Goal: Information Seeking & Learning: Learn about a topic

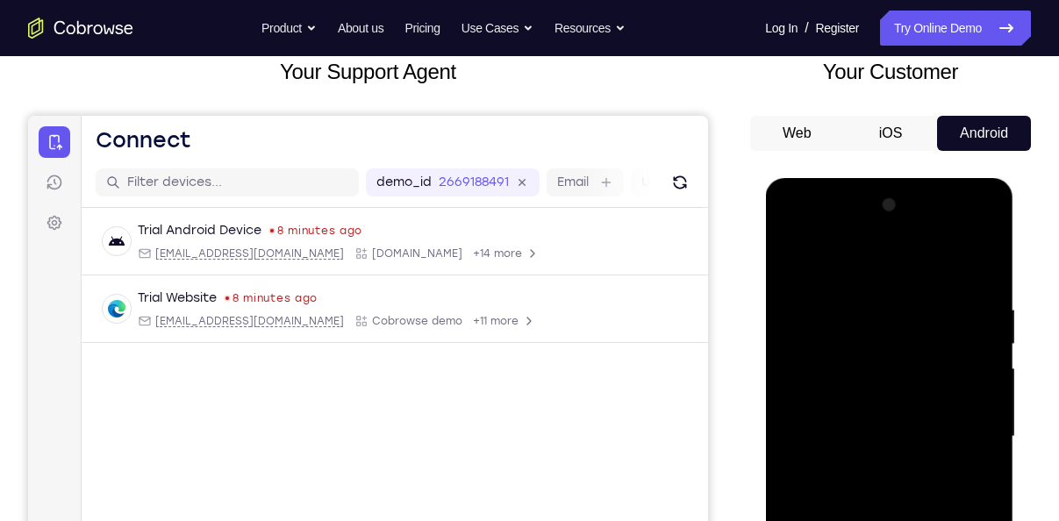
scroll to position [112, 0]
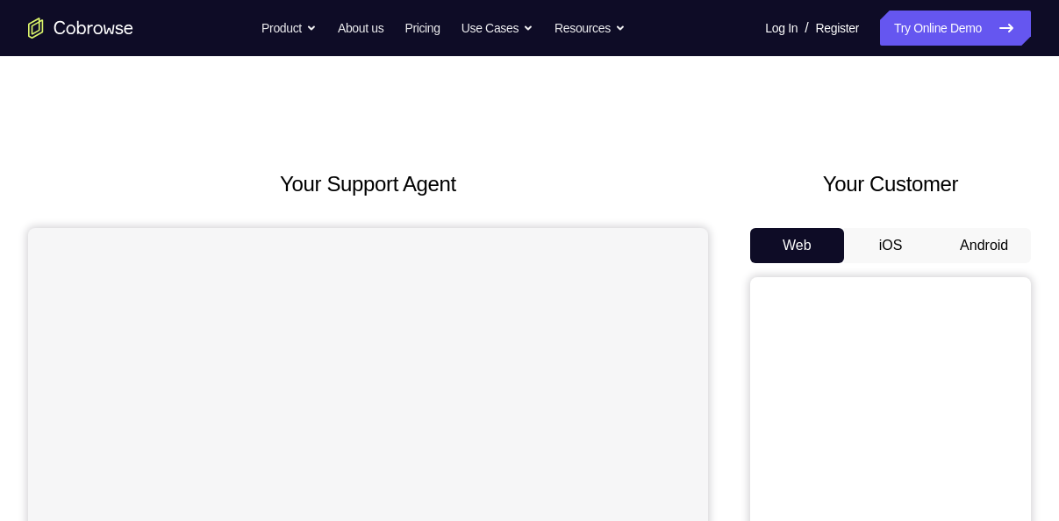
click at [994, 249] on button "Android" at bounding box center [984, 245] width 94 height 35
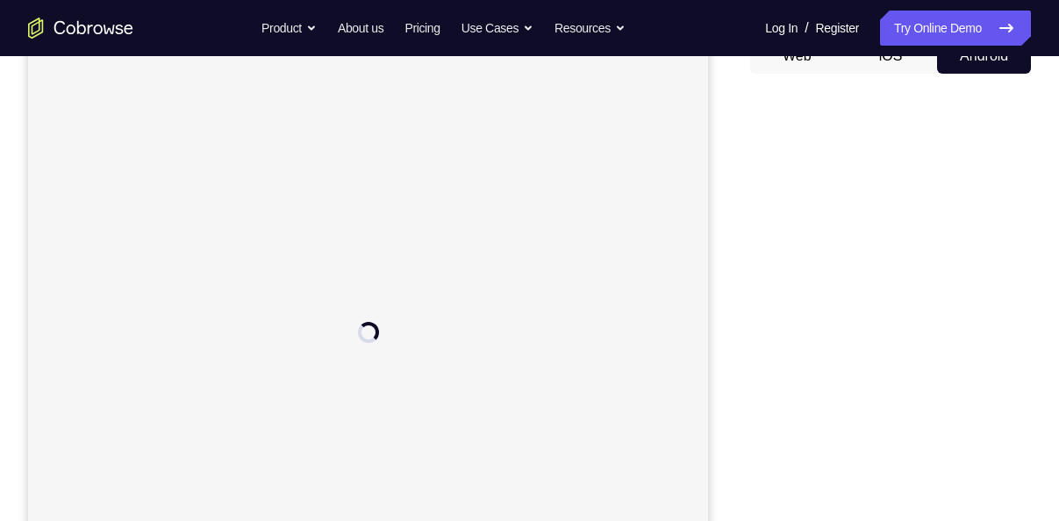
scroll to position [189, 0]
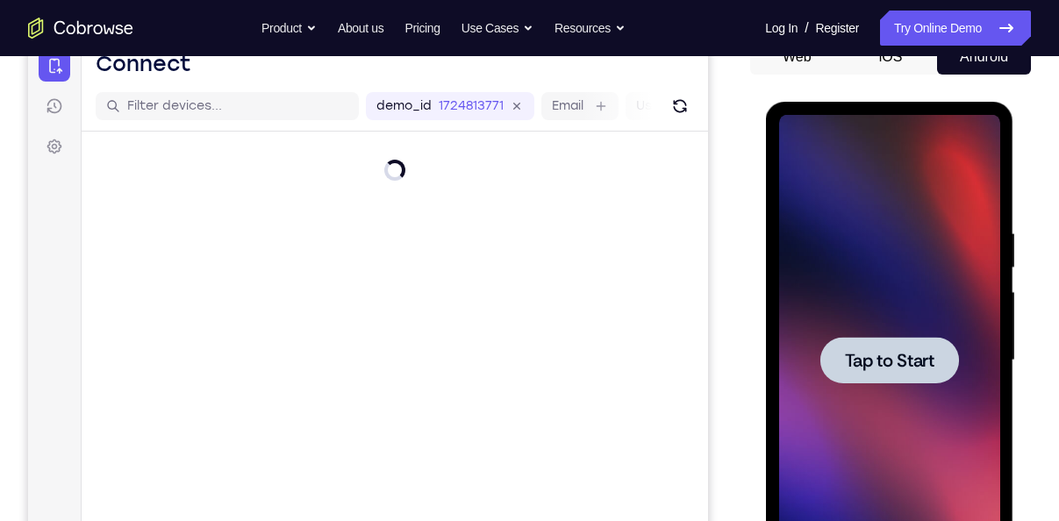
click at [868, 338] on div at bounding box center [888, 360] width 139 height 46
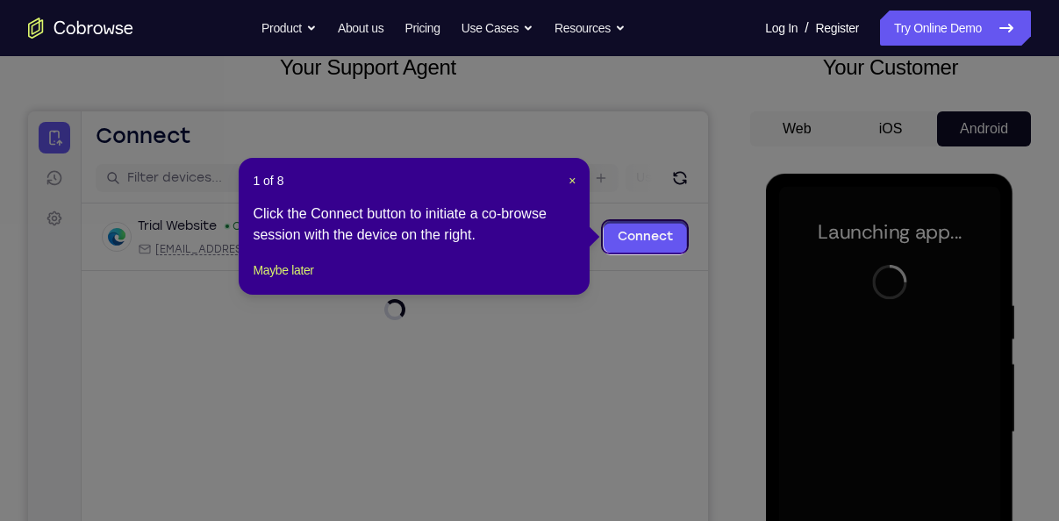
scroll to position [113, 0]
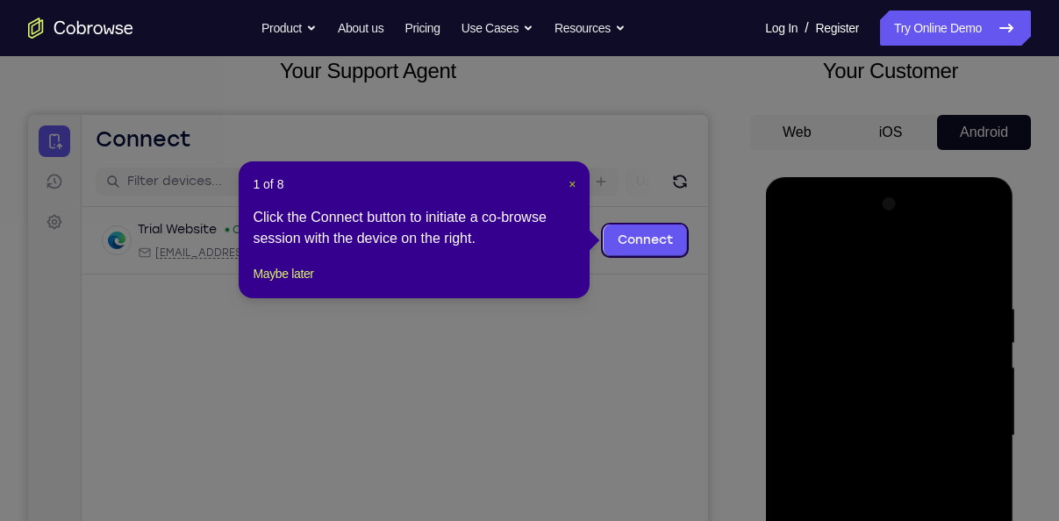
click at [574, 178] on span "×" at bounding box center [571, 184] width 7 height 14
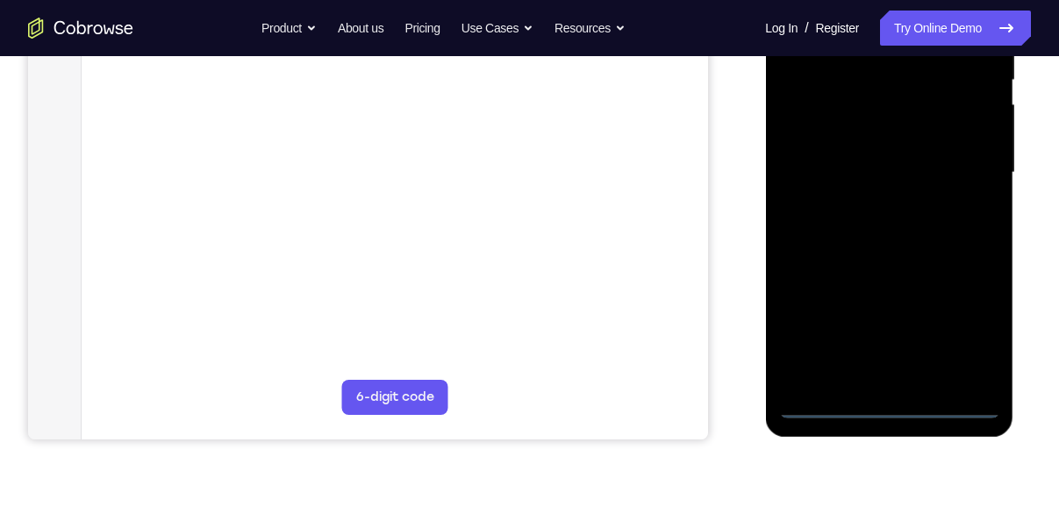
scroll to position [384, 0]
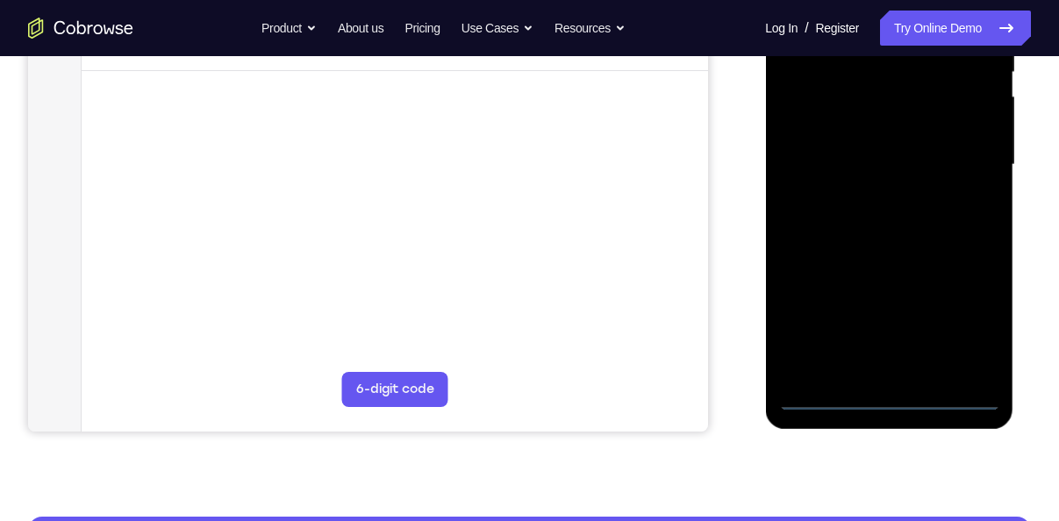
click at [892, 387] on div at bounding box center [888, 164] width 221 height 491
click at [890, 393] on div at bounding box center [888, 164] width 221 height 491
click at [957, 316] on div at bounding box center [888, 164] width 221 height 491
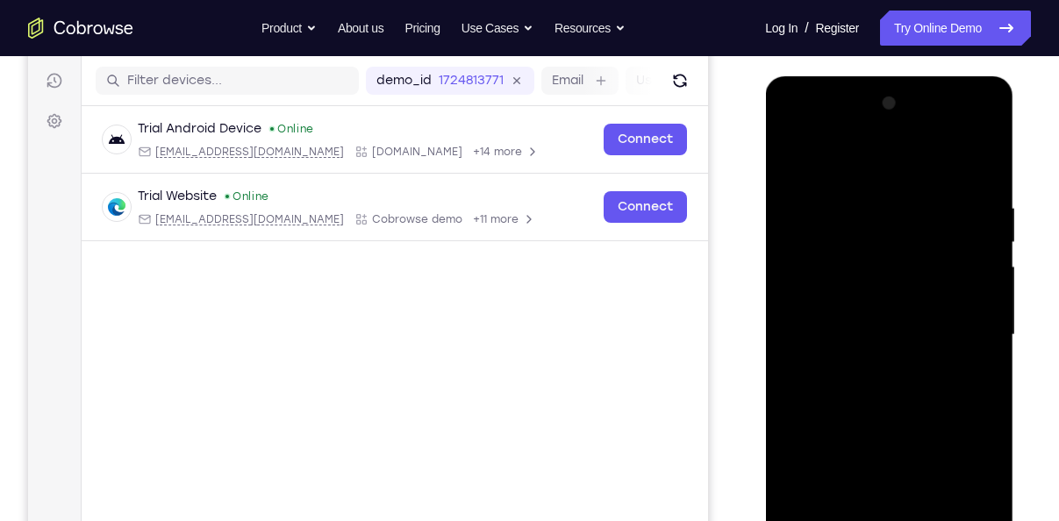
scroll to position [252, 0]
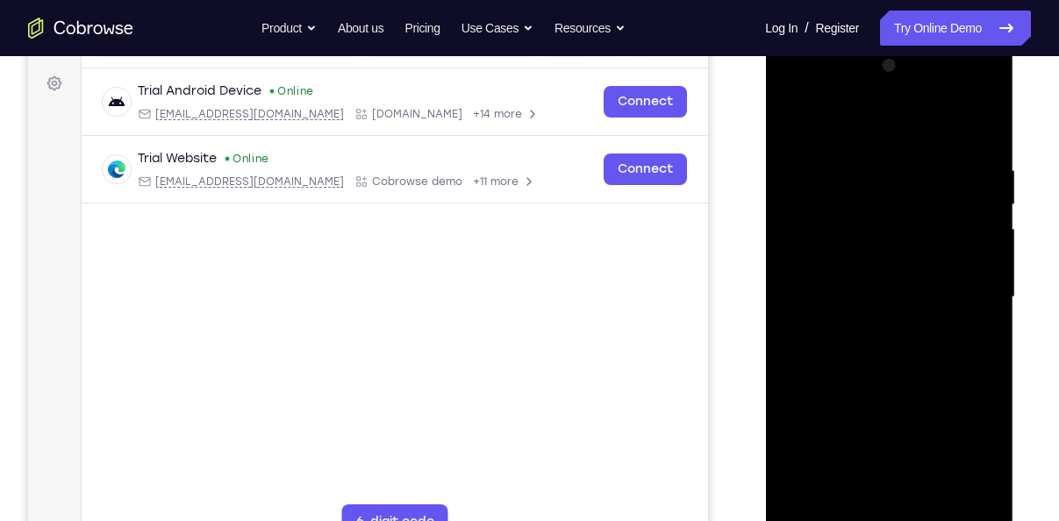
click at [876, 139] on div at bounding box center [888, 297] width 221 height 491
click at [945, 282] on div at bounding box center [888, 297] width 221 height 491
click at [867, 324] on div at bounding box center [888, 297] width 221 height 491
click at [858, 269] on div at bounding box center [888, 297] width 221 height 491
click at [834, 260] on div at bounding box center [888, 297] width 221 height 491
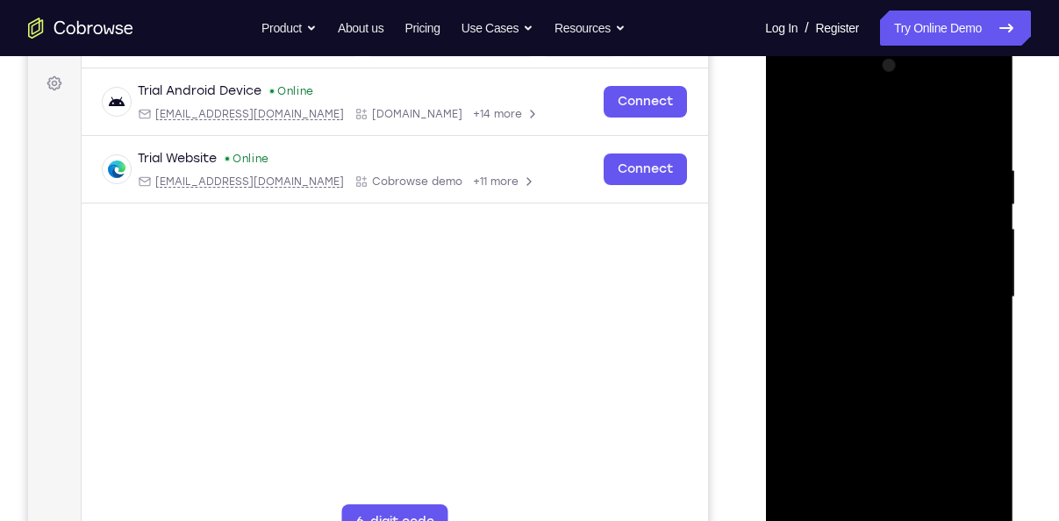
click at [804, 289] on div at bounding box center [888, 297] width 221 height 491
click at [844, 348] on div at bounding box center [888, 297] width 221 height 491
click at [857, 341] on div at bounding box center [888, 297] width 221 height 491
click at [894, 353] on div at bounding box center [888, 297] width 221 height 491
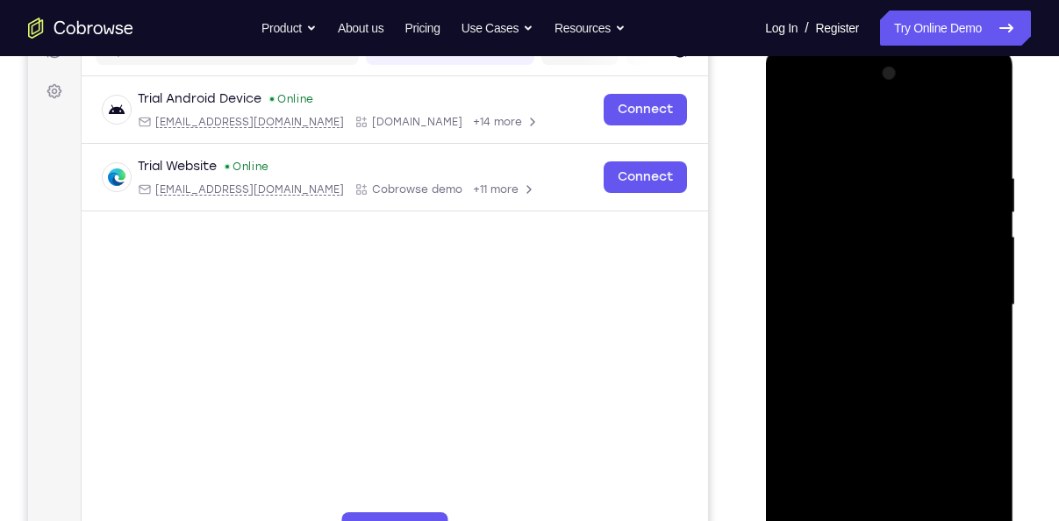
click at [987, 142] on div at bounding box center [888, 305] width 221 height 491
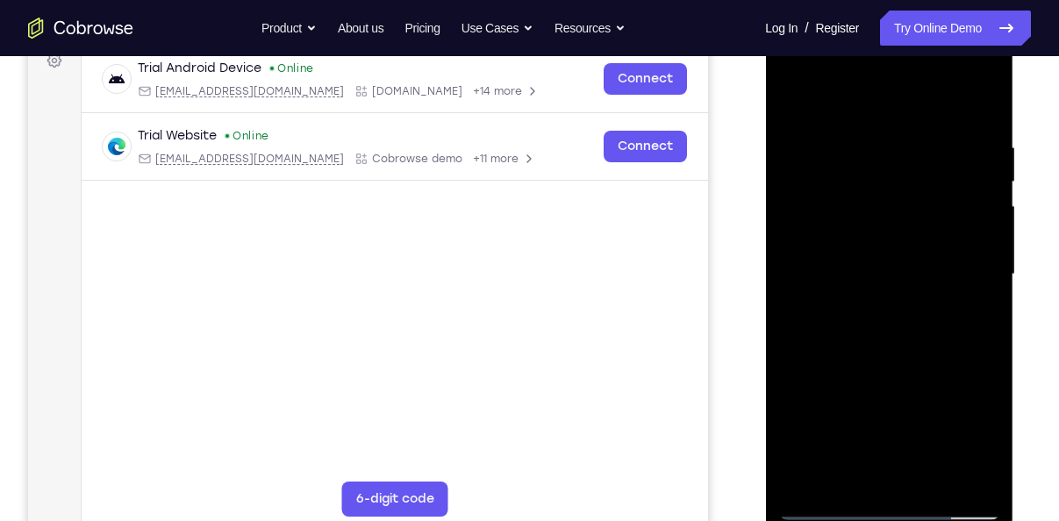
scroll to position [277, 0]
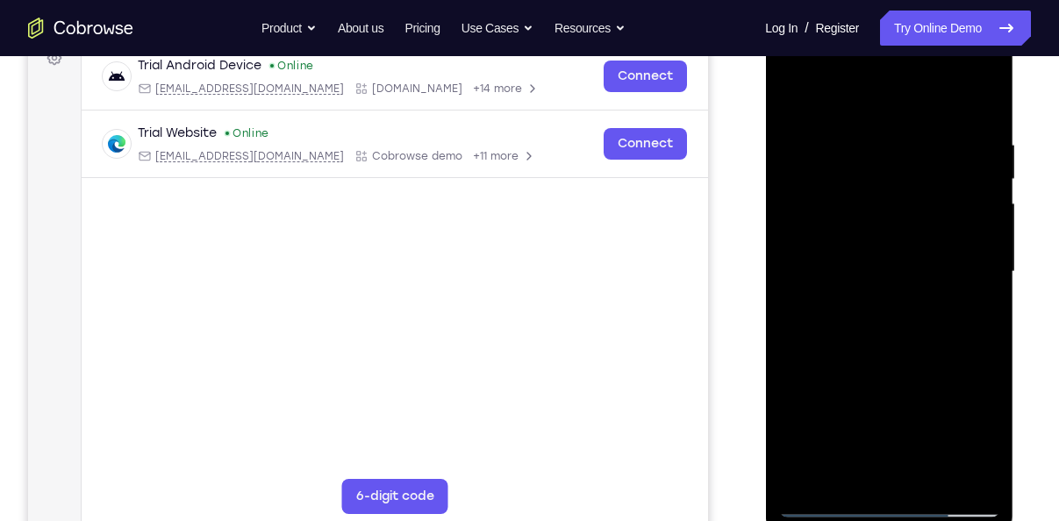
click at [860, 128] on div at bounding box center [888, 271] width 221 height 491
click at [953, 470] on div at bounding box center [888, 271] width 221 height 491
click at [978, 103] on div at bounding box center [888, 271] width 221 height 491
click at [976, 101] on div at bounding box center [888, 271] width 221 height 491
drag, startPoint x: 959, startPoint y: 128, endPoint x: 1526, endPoint y: 192, distance: 571.0
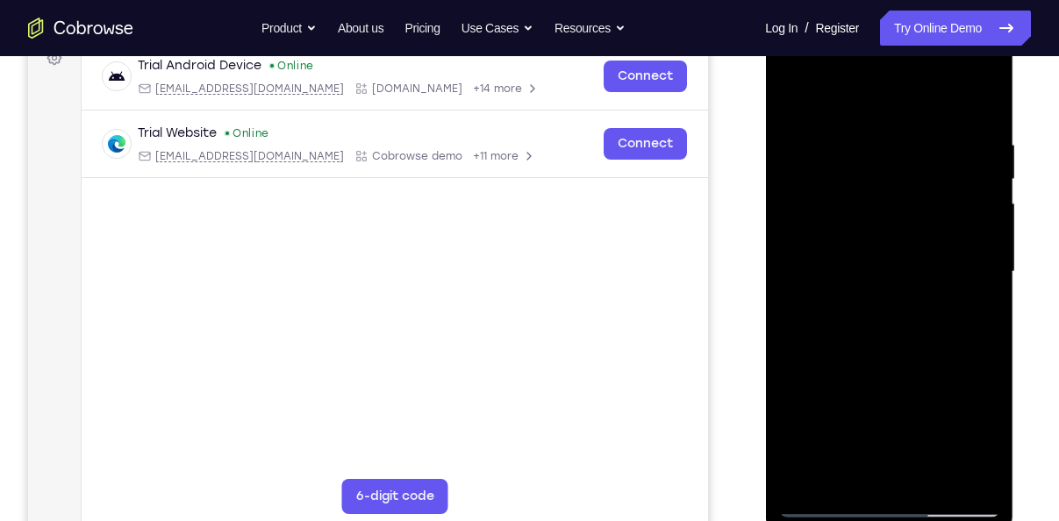
click at [765, 179] on html "Online web based iOS Simulators and Android Emulators. Run iPhone, iPad, Mobile…" at bounding box center [890, 276] width 250 height 526
drag, startPoint x: 963, startPoint y: 105, endPoint x: 941, endPoint y: 144, distance: 44.4
click at [941, 144] on div at bounding box center [888, 271] width 221 height 491
drag, startPoint x: 941, startPoint y: 144, endPoint x: 787, endPoint y: 146, distance: 154.4
click at [787, 146] on div at bounding box center [888, 271] width 221 height 491
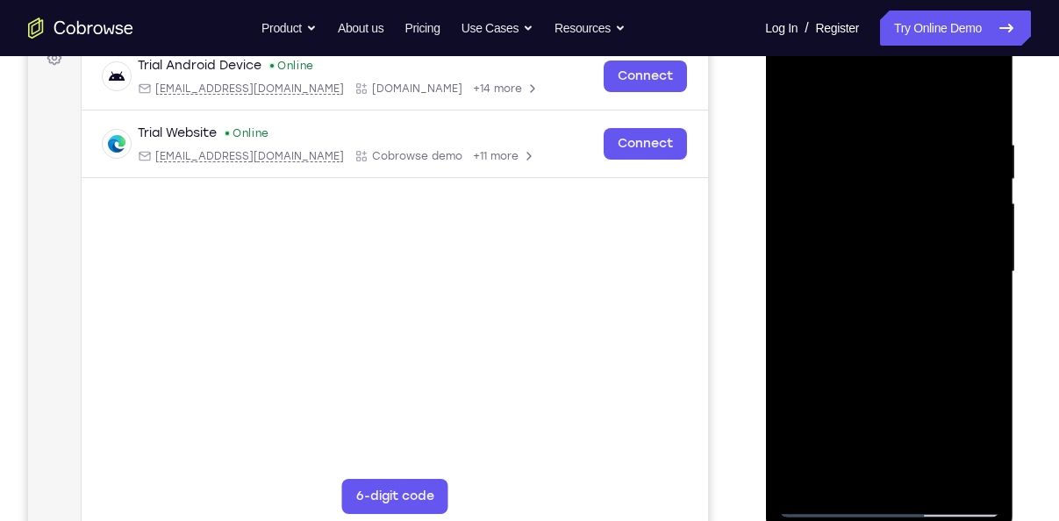
drag, startPoint x: 973, startPoint y: 137, endPoint x: 838, endPoint y: 126, distance: 135.5
click at [838, 126] on div at bounding box center [888, 271] width 221 height 491
drag, startPoint x: 957, startPoint y: 143, endPoint x: 785, endPoint y: 175, distance: 174.8
click at [785, 175] on div at bounding box center [888, 271] width 221 height 491
drag, startPoint x: 963, startPoint y: 313, endPoint x: 962, endPoint y: 146, distance: 166.6
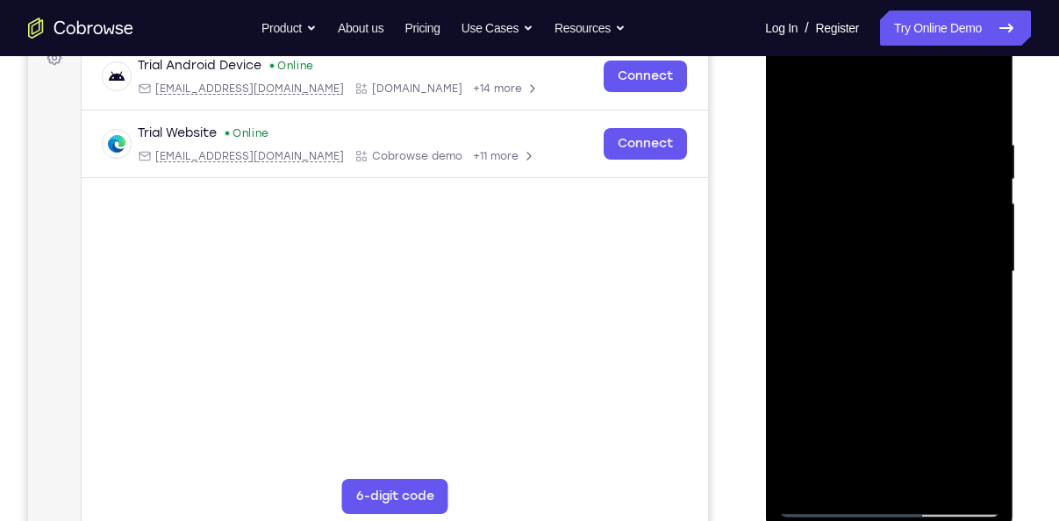
click at [962, 146] on div at bounding box center [888, 271] width 221 height 491
drag, startPoint x: 912, startPoint y: 359, endPoint x: 926, endPoint y: 258, distance: 101.8
click at [926, 258] on div at bounding box center [888, 271] width 221 height 491
click at [788, 252] on div at bounding box center [888, 271] width 221 height 491
drag, startPoint x: 883, startPoint y: 297, endPoint x: 883, endPoint y: 149, distance: 148.2
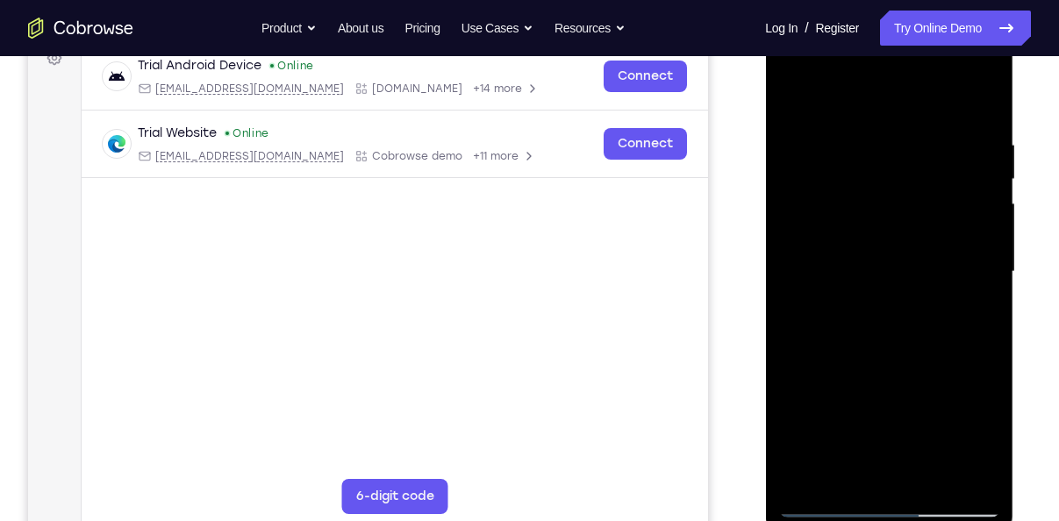
click at [883, 149] on div at bounding box center [888, 271] width 221 height 491
drag, startPoint x: 903, startPoint y: 286, endPoint x: 922, endPoint y: 144, distance: 143.3
click at [922, 144] on div at bounding box center [888, 271] width 221 height 491
drag, startPoint x: 895, startPoint y: 381, endPoint x: 934, endPoint y: 140, distance: 243.4
click at [934, 140] on div at bounding box center [888, 271] width 221 height 491
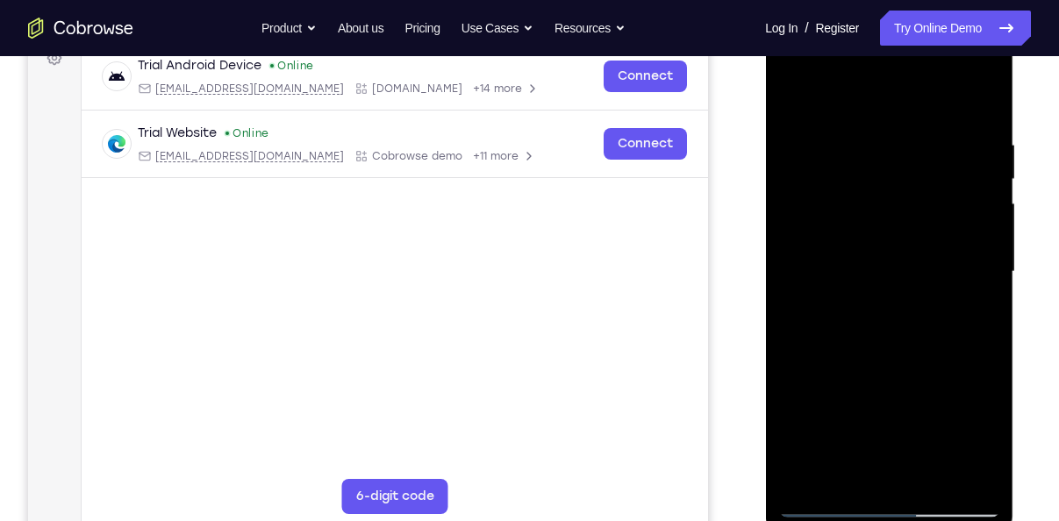
drag, startPoint x: 913, startPoint y: 358, endPoint x: 938, endPoint y: 172, distance: 187.7
click at [938, 172] on div at bounding box center [888, 271] width 221 height 491
drag, startPoint x: 933, startPoint y: 357, endPoint x: 956, endPoint y: 175, distance: 183.8
click at [956, 175] on div at bounding box center [888, 271] width 221 height 491
drag, startPoint x: 930, startPoint y: 354, endPoint x: 934, endPoint y: 325, distance: 29.2
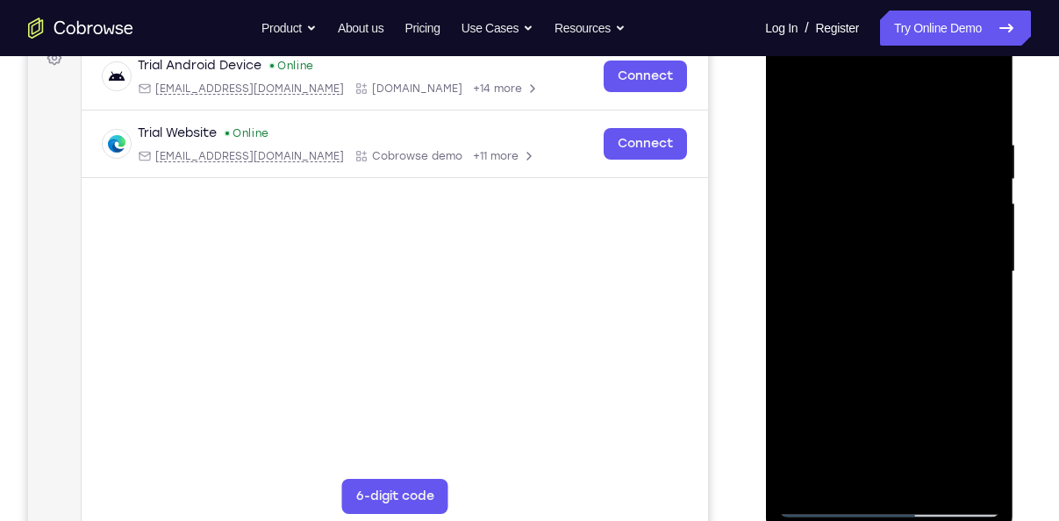
click at [934, 325] on div at bounding box center [888, 271] width 221 height 491
click at [977, 254] on div at bounding box center [888, 271] width 221 height 491
click at [985, 260] on div at bounding box center [888, 271] width 221 height 491
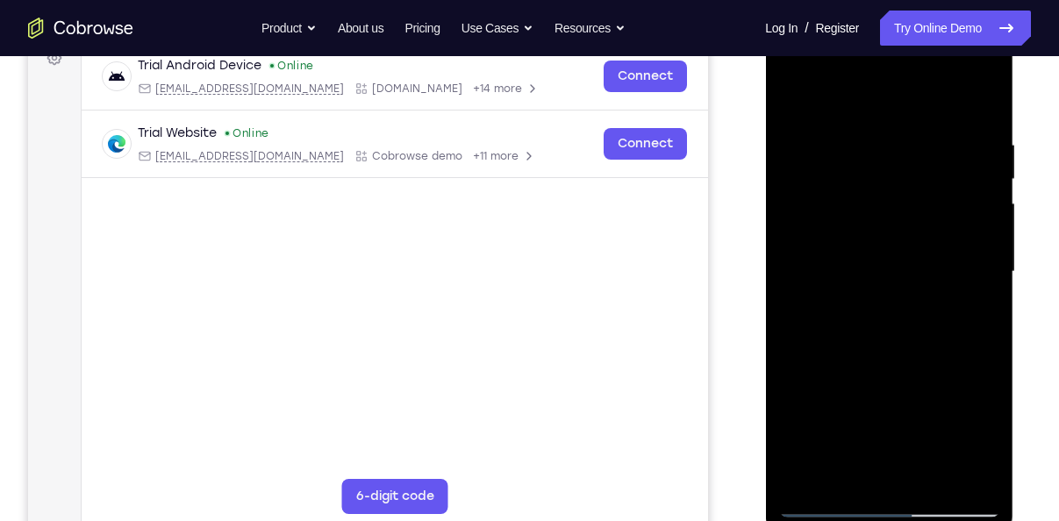
click at [985, 260] on div at bounding box center [888, 271] width 221 height 491
click at [918, 302] on div at bounding box center [888, 271] width 221 height 491
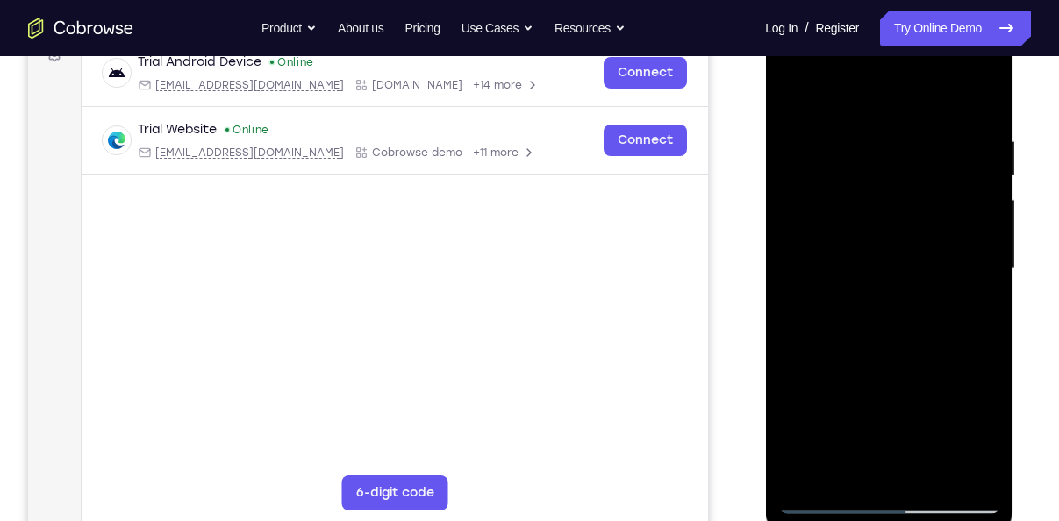
click at [786, 421] on div at bounding box center [888, 268] width 221 height 491
drag, startPoint x: 923, startPoint y: 431, endPoint x: 943, endPoint y: 225, distance: 207.9
click at [943, 225] on div at bounding box center [888, 268] width 221 height 491
drag, startPoint x: 924, startPoint y: 367, endPoint x: 953, endPoint y: 186, distance: 183.0
click at [953, 186] on div at bounding box center [888, 268] width 221 height 491
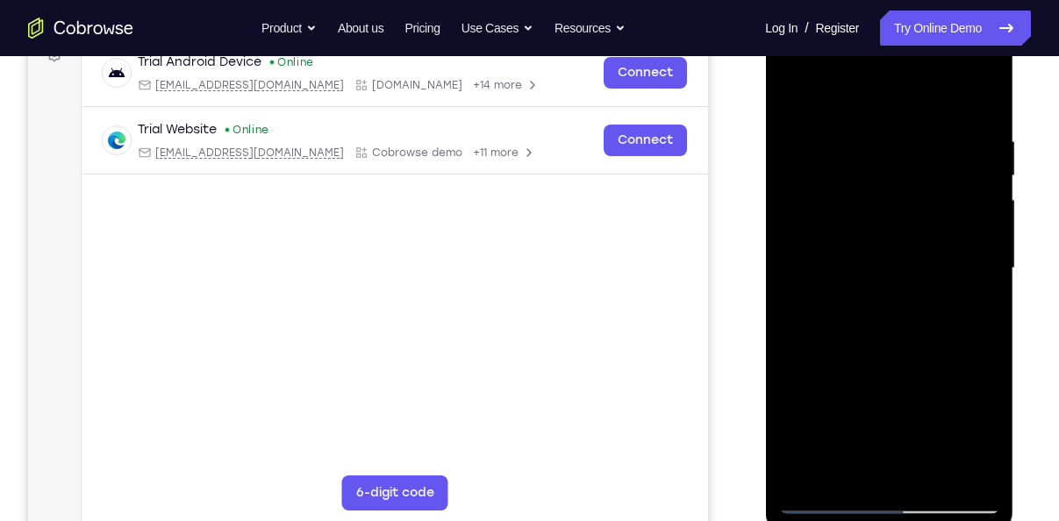
drag, startPoint x: 944, startPoint y: 326, endPoint x: 948, endPoint y: 292, distance: 34.5
click at [948, 292] on div at bounding box center [888, 268] width 221 height 491
click at [987, 261] on div at bounding box center [888, 268] width 221 height 491
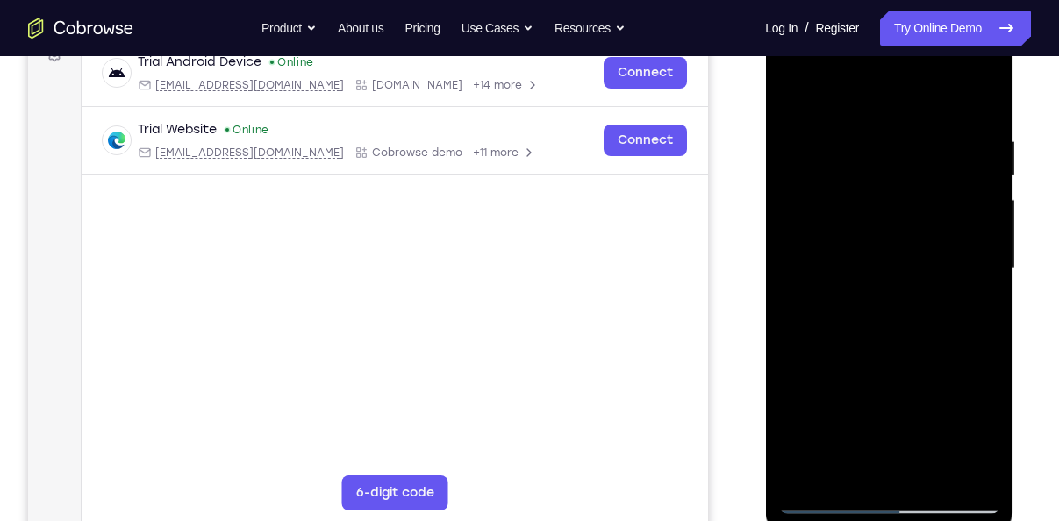
click at [987, 261] on div at bounding box center [888, 268] width 221 height 491
drag, startPoint x: 916, startPoint y: 349, endPoint x: 954, endPoint y: 190, distance: 163.2
click at [954, 190] on div at bounding box center [888, 268] width 221 height 491
drag, startPoint x: 943, startPoint y: 328, endPoint x: 952, endPoint y: 207, distance: 121.3
click at [952, 207] on div at bounding box center [888, 268] width 221 height 491
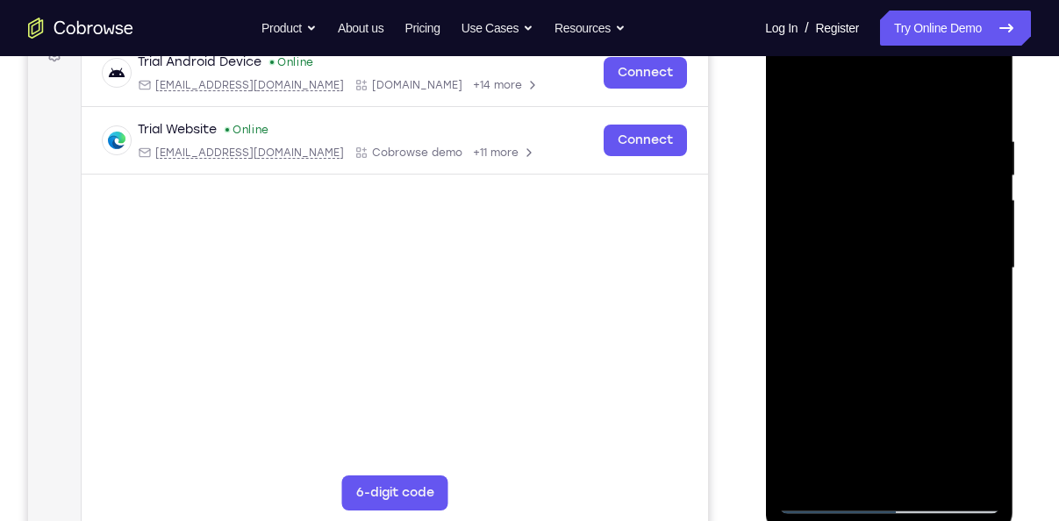
drag, startPoint x: 939, startPoint y: 401, endPoint x: 952, endPoint y: 241, distance: 160.1
click at [952, 241] on div at bounding box center [888, 268] width 221 height 491
drag, startPoint x: 930, startPoint y: 424, endPoint x: 945, endPoint y: 245, distance: 180.4
click at [945, 245] on div at bounding box center [888, 268] width 221 height 491
click at [936, 469] on div at bounding box center [888, 268] width 221 height 491
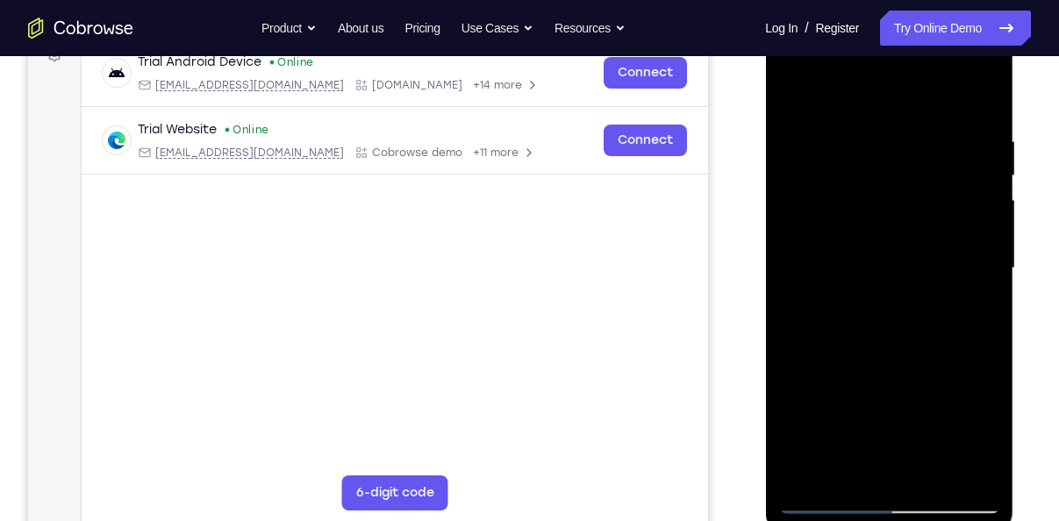
click at [916, 355] on div at bounding box center [888, 268] width 221 height 491
click at [937, 248] on div at bounding box center [888, 268] width 221 height 491
drag, startPoint x: 944, startPoint y: 168, endPoint x: 926, endPoint y: 9, distance: 159.7
click at [926, 10] on html "Online web based iOS Simulators and Android Emulators. Run iPhone, iPad, Mobile…" at bounding box center [890, 273] width 250 height 526
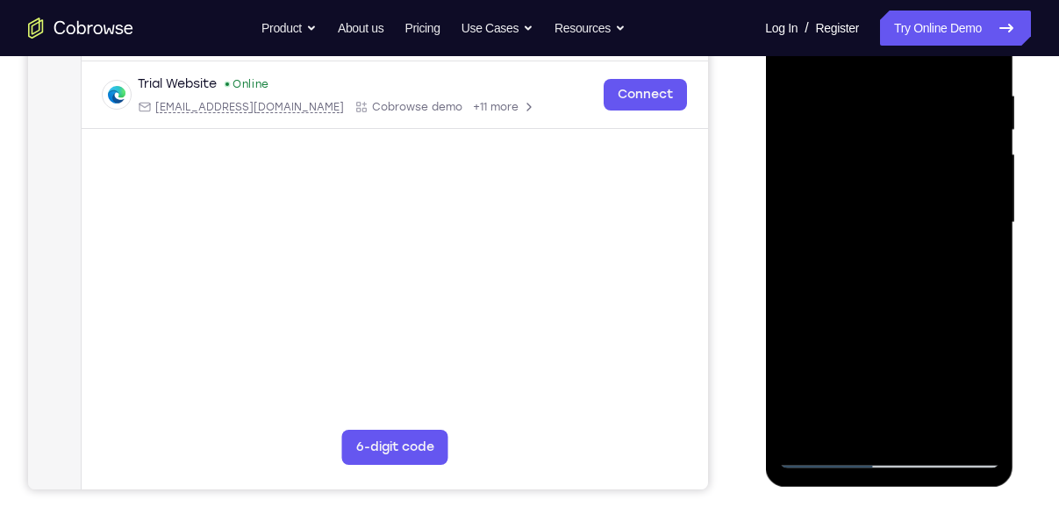
scroll to position [326, 0]
click at [860, 412] on div at bounding box center [888, 222] width 221 height 491
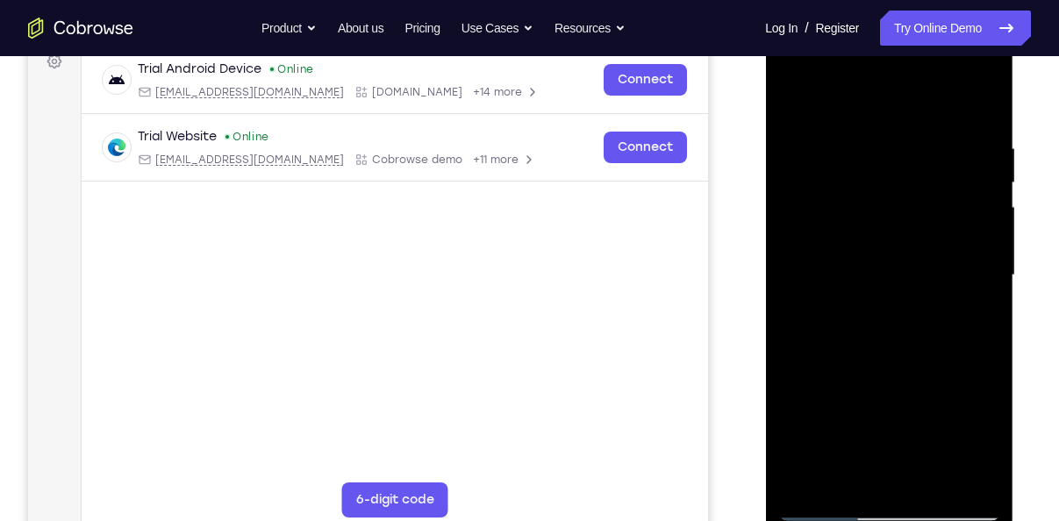
scroll to position [268, 0]
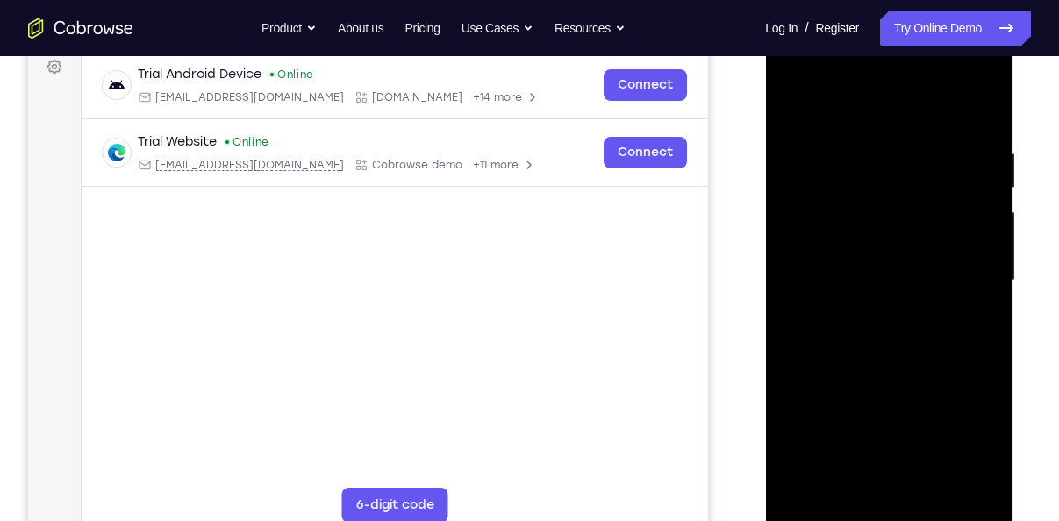
click at [790, 107] on div at bounding box center [888, 280] width 221 height 491
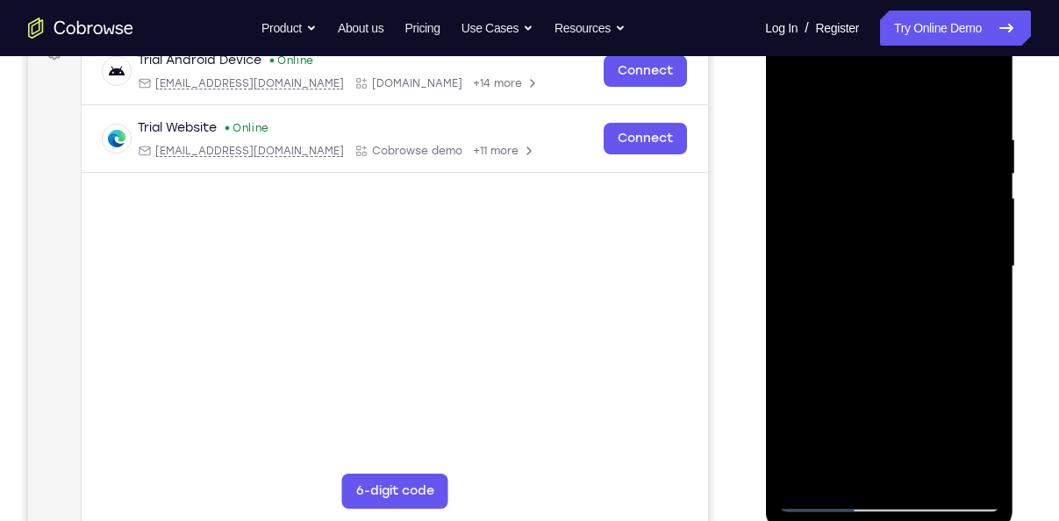
scroll to position [284, 0]
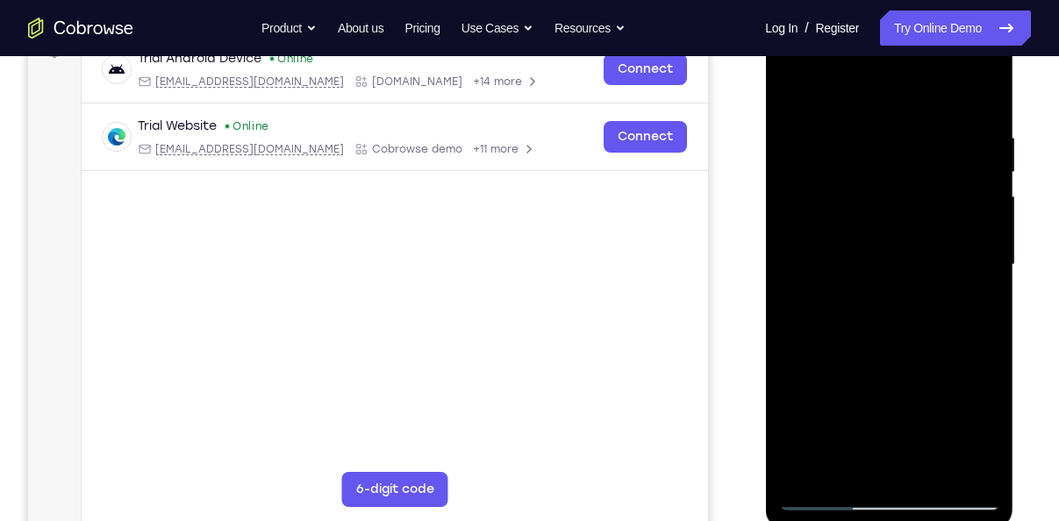
click at [827, 495] on div at bounding box center [888, 264] width 221 height 491
click at [799, 86] on div at bounding box center [888, 264] width 221 height 491
click at [799, 82] on div at bounding box center [888, 264] width 221 height 491
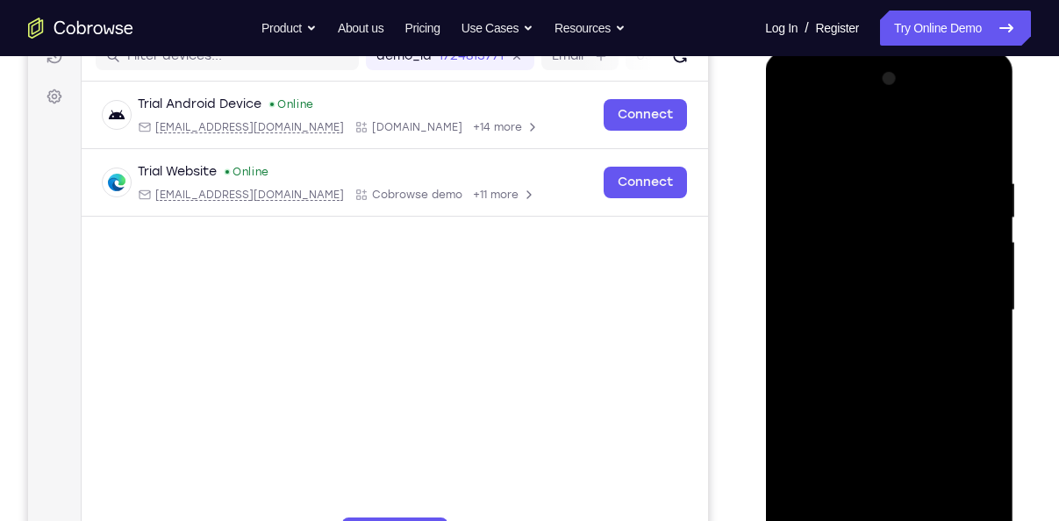
scroll to position [239, 0]
drag, startPoint x: 923, startPoint y: 360, endPoint x: 1074, endPoint y: -65, distance: 451.3
click at [1015, 52] on html "Online web based iOS Simulators and Android Emulators. Run iPhone, iPad, Mobile…" at bounding box center [890, 315] width 250 height 526
drag, startPoint x: 895, startPoint y: 444, endPoint x: 974, endPoint y: 98, distance: 354.4
click at [974, 98] on div at bounding box center [888, 310] width 221 height 491
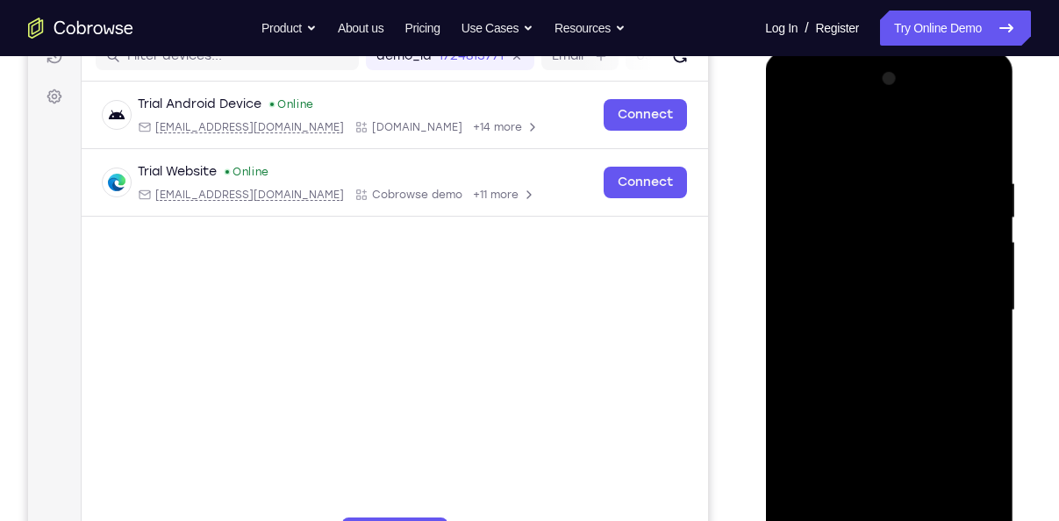
drag, startPoint x: 904, startPoint y: 420, endPoint x: 920, endPoint y: 156, distance: 264.4
click at [920, 156] on div at bounding box center [888, 310] width 221 height 491
drag, startPoint x: 894, startPoint y: 358, endPoint x: 944, endPoint y: 38, distance: 324.0
click at [944, 52] on html "Online web based iOS Simulators and Android Emulators. Run iPhone, iPad, Mobile…" at bounding box center [890, 315] width 250 height 526
drag, startPoint x: 911, startPoint y: 360, endPoint x: 999, endPoint y: -42, distance: 412.0
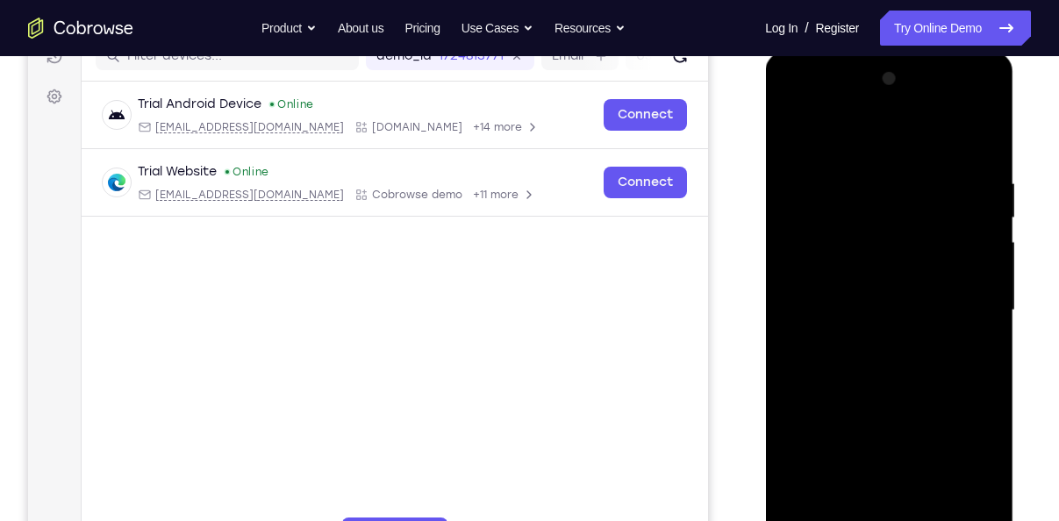
click at [999, 52] on html "Online web based iOS Simulators and Android Emulators. Run iPhone, iPad, Mobile…" at bounding box center [890, 315] width 250 height 526
drag, startPoint x: 899, startPoint y: 467, endPoint x: 952, endPoint y: 185, distance: 286.4
click at [952, 185] on div at bounding box center [888, 310] width 221 height 491
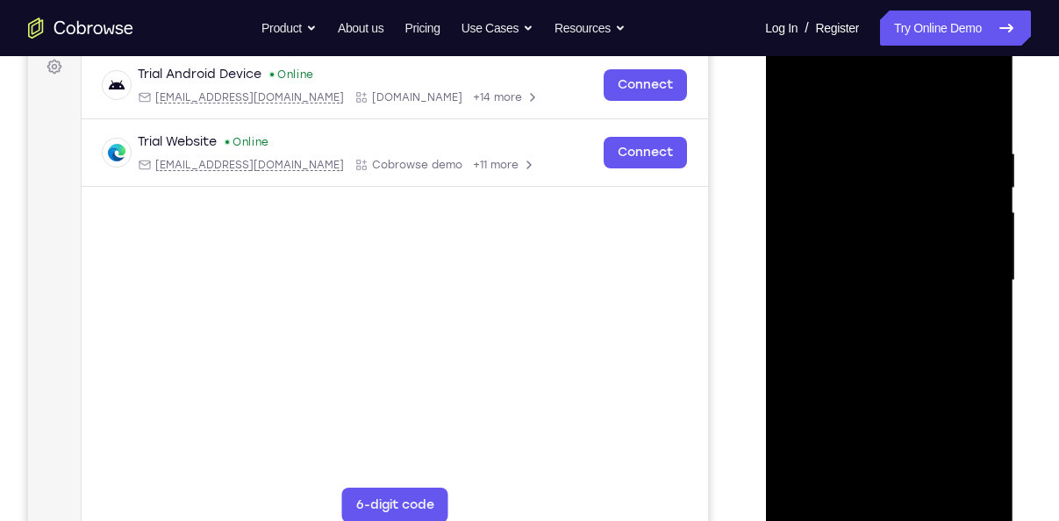
drag, startPoint x: 944, startPoint y: 247, endPoint x: 947, endPoint y: 410, distance: 163.2
click at [947, 410] on div at bounding box center [888, 280] width 221 height 491
click at [981, 331] on div at bounding box center [888, 280] width 221 height 491
drag, startPoint x: 917, startPoint y: 393, endPoint x: 946, endPoint y: -3, distance: 396.6
click at [946, 22] on html "Online web based iOS Simulators and Android Emulators. Run iPhone, iPad, Mobile…" at bounding box center [890, 285] width 250 height 526
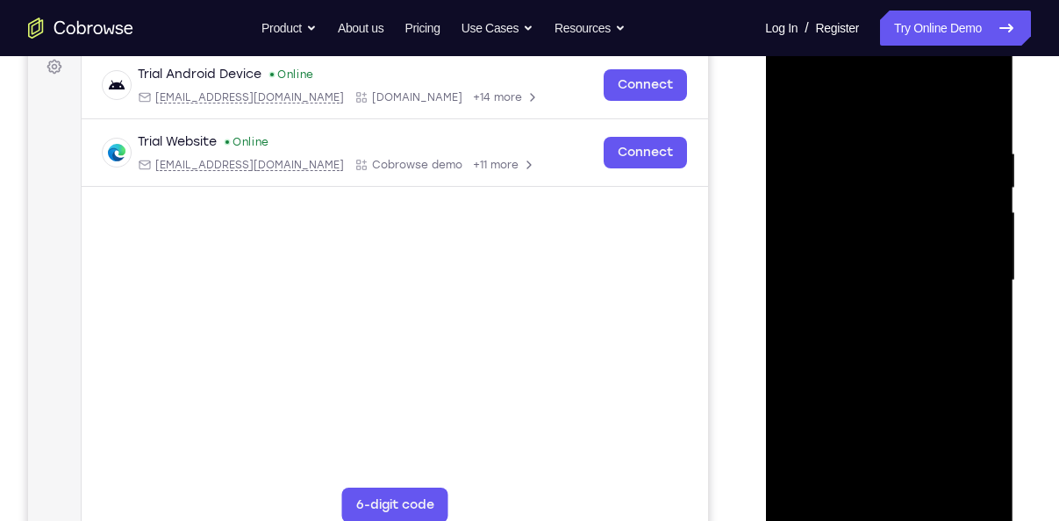
drag, startPoint x: 921, startPoint y: 230, endPoint x: 920, endPoint y: 361, distance: 131.5
click at [920, 361] on div at bounding box center [888, 280] width 221 height 491
click at [991, 279] on div at bounding box center [888, 280] width 221 height 491
drag, startPoint x: 924, startPoint y: 345, endPoint x: 966, endPoint y: 121, distance: 227.6
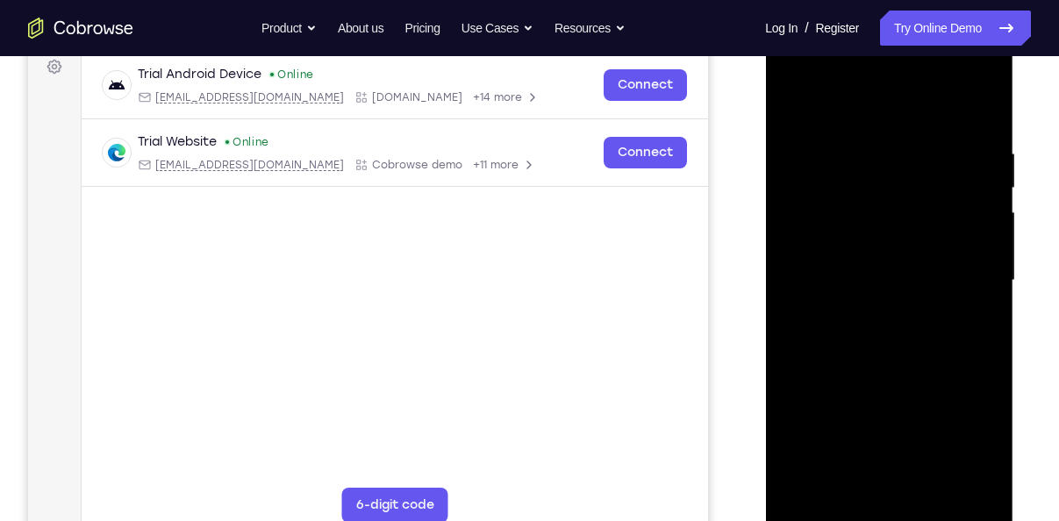
click at [966, 121] on div at bounding box center [888, 280] width 221 height 491
drag, startPoint x: 937, startPoint y: 354, endPoint x: 996, endPoint y: 137, distance: 225.3
click at [996, 137] on div at bounding box center [888, 280] width 221 height 491
drag, startPoint x: 901, startPoint y: 352, endPoint x: 945, endPoint y: 198, distance: 159.6
click at [945, 198] on div at bounding box center [888, 280] width 221 height 491
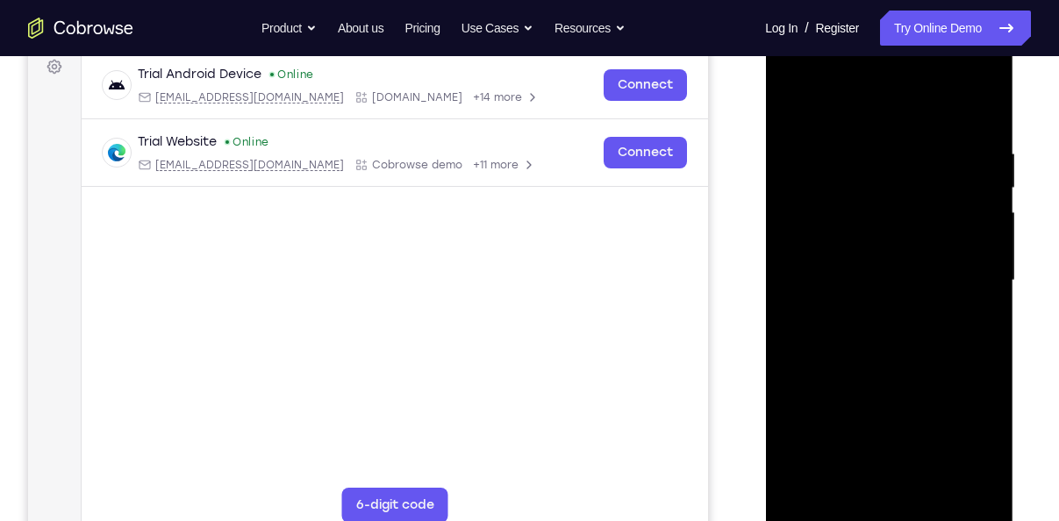
drag, startPoint x: 901, startPoint y: 372, endPoint x: 980, endPoint y: 137, distance: 247.9
click at [980, 137] on div at bounding box center [888, 280] width 221 height 491
drag, startPoint x: 943, startPoint y: 219, endPoint x: 914, endPoint y: 472, distance: 254.2
click at [914, 472] on div at bounding box center [888, 280] width 221 height 491
click at [987, 232] on div at bounding box center [888, 280] width 221 height 491
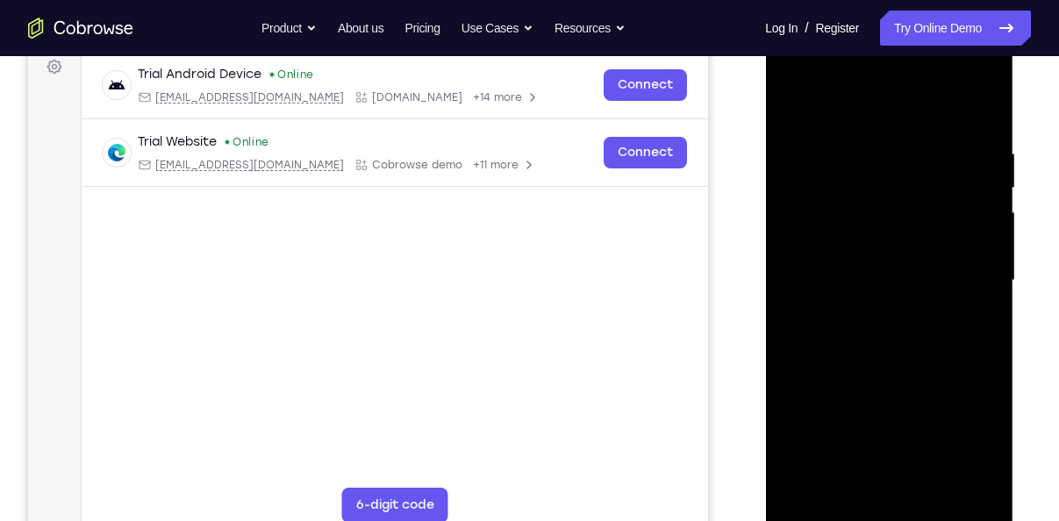
click at [987, 232] on div at bounding box center [888, 280] width 221 height 491
click at [988, 235] on div at bounding box center [888, 280] width 221 height 491
drag, startPoint x: 949, startPoint y: 367, endPoint x: 980, endPoint y: 156, distance: 212.7
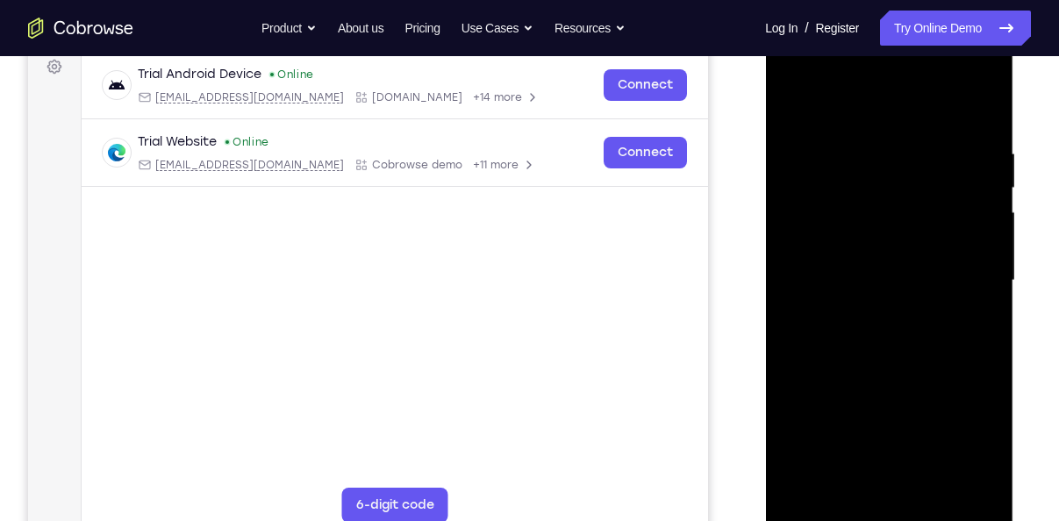
click at [980, 156] on div at bounding box center [888, 280] width 221 height 491
drag, startPoint x: 911, startPoint y: 410, endPoint x: 948, endPoint y: 261, distance: 153.6
click at [948, 261] on div at bounding box center [888, 280] width 221 height 491
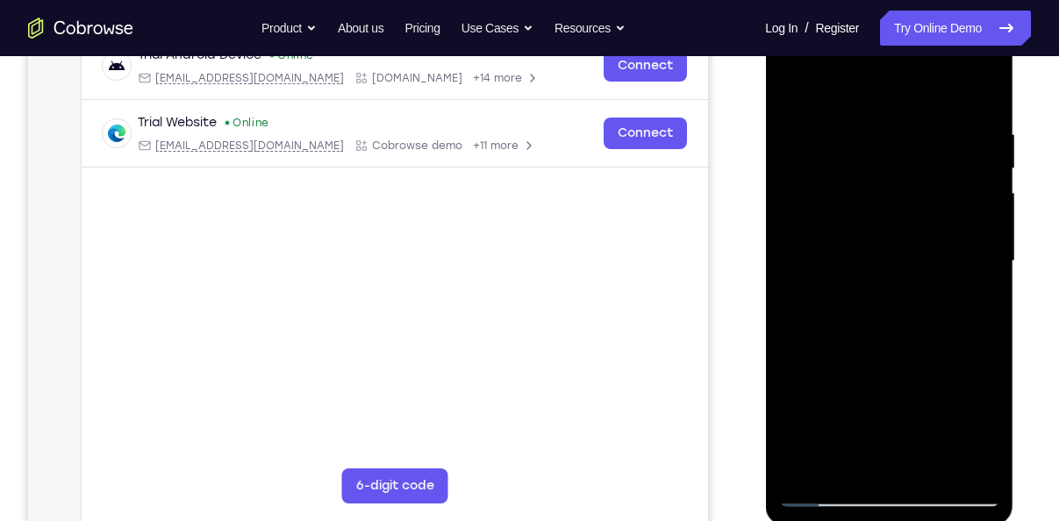
scroll to position [287, 0]
click at [810, 417] on div at bounding box center [888, 262] width 221 height 491
drag, startPoint x: 877, startPoint y: 389, endPoint x: 882, endPoint y: 342, distance: 46.8
click at [882, 342] on div at bounding box center [888, 262] width 221 height 491
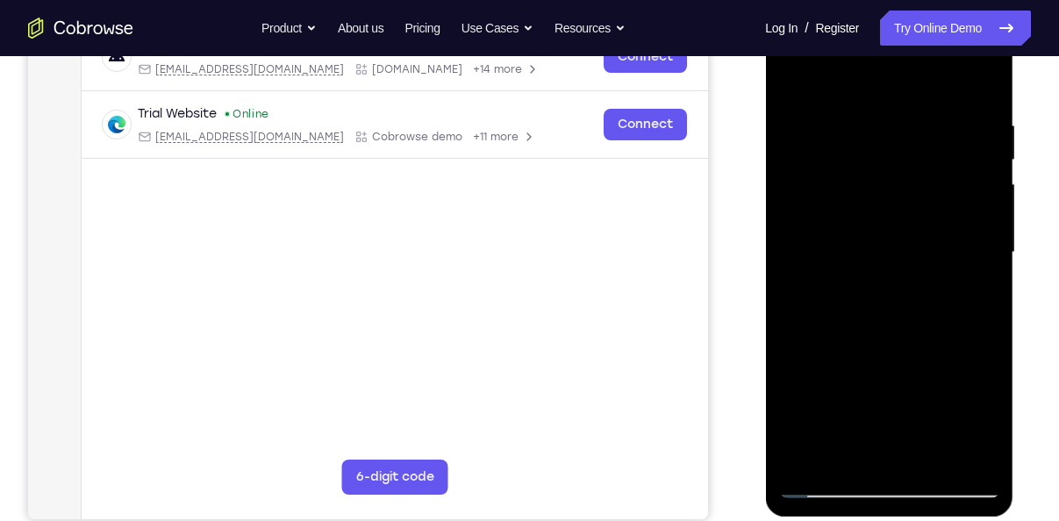
scroll to position [234, 0]
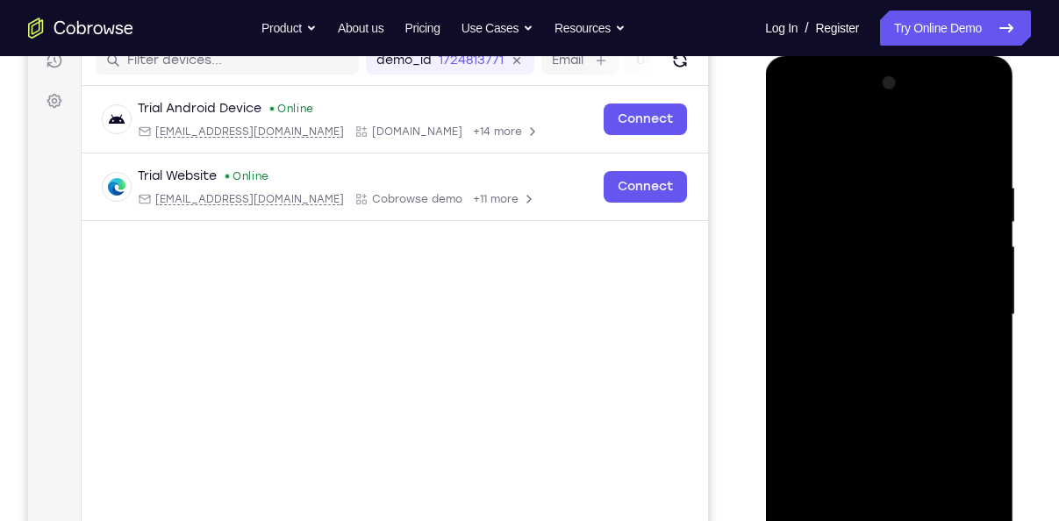
click at [891, 94] on div at bounding box center [888, 314] width 221 height 491
click at [890, 100] on div at bounding box center [888, 314] width 221 height 491
click at [800, 181] on div at bounding box center [888, 314] width 221 height 491
click at [983, 388] on div at bounding box center [888, 314] width 221 height 491
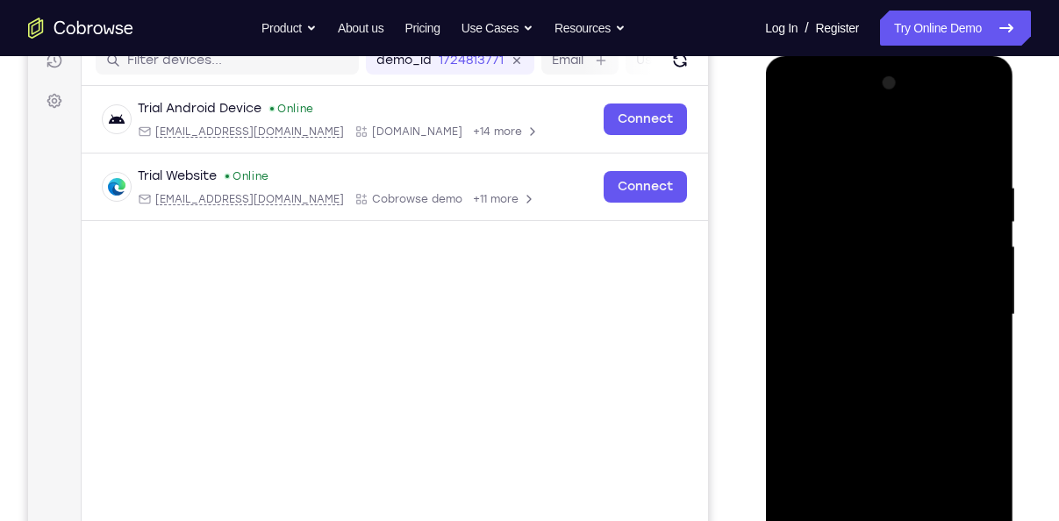
click at [983, 388] on div at bounding box center [888, 314] width 221 height 491
drag, startPoint x: 968, startPoint y: 172, endPoint x: 834, endPoint y: 178, distance: 134.3
click at [834, 178] on div at bounding box center [888, 314] width 221 height 491
drag, startPoint x: 958, startPoint y: 177, endPoint x: 822, endPoint y: 204, distance: 138.6
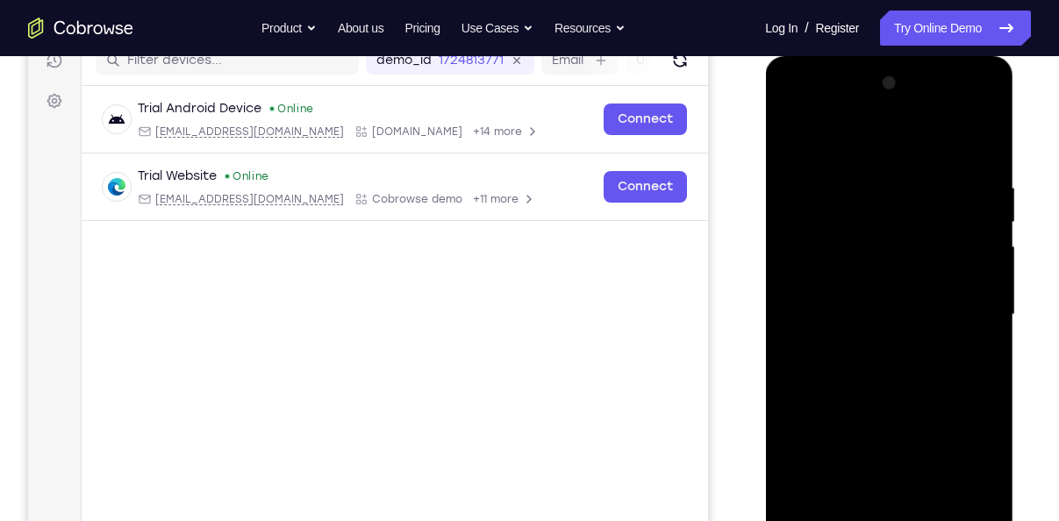
click at [822, 204] on div at bounding box center [888, 314] width 221 height 491
drag, startPoint x: 949, startPoint y: 177, endPoint x: 882, endPoint y: 184, distance: 67.0
click at [882, 184] on div at bounding box center [888, 314] width 221 height 491
click at [869, 182] on div at bounding box center [888, 314] width 221 height 491
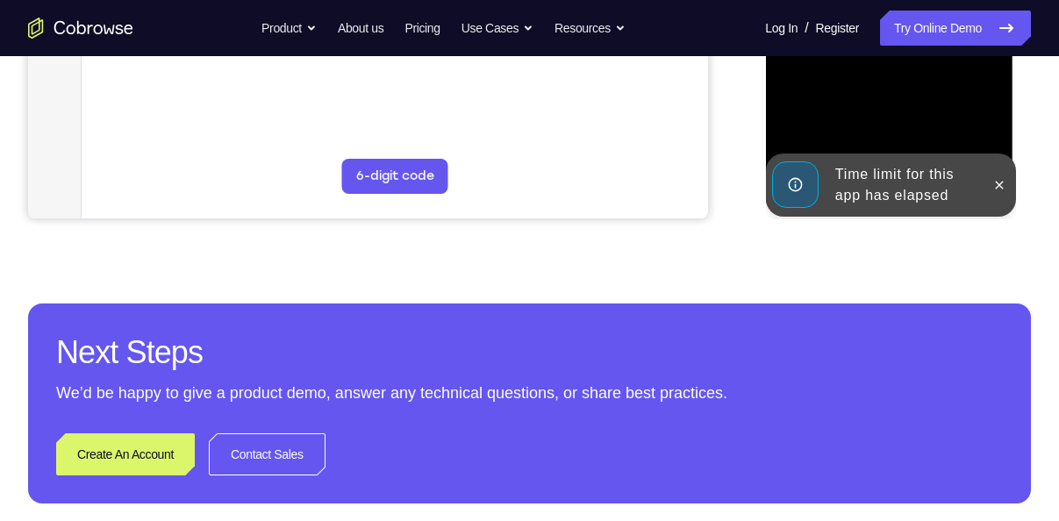
scroll to position [697, 0]
